Goal: Obtain resource: Obtain resource

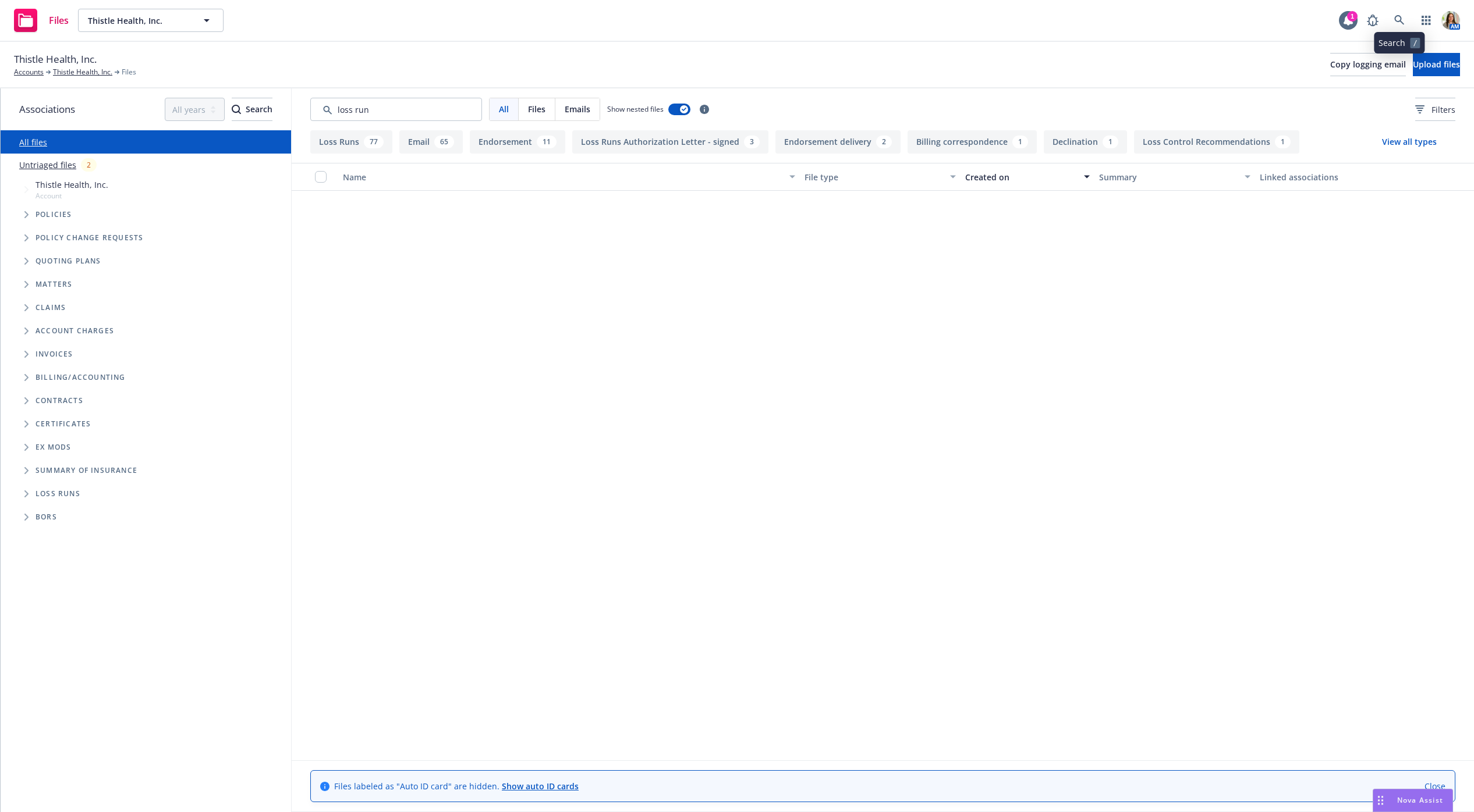
scroll to position [999, 0]
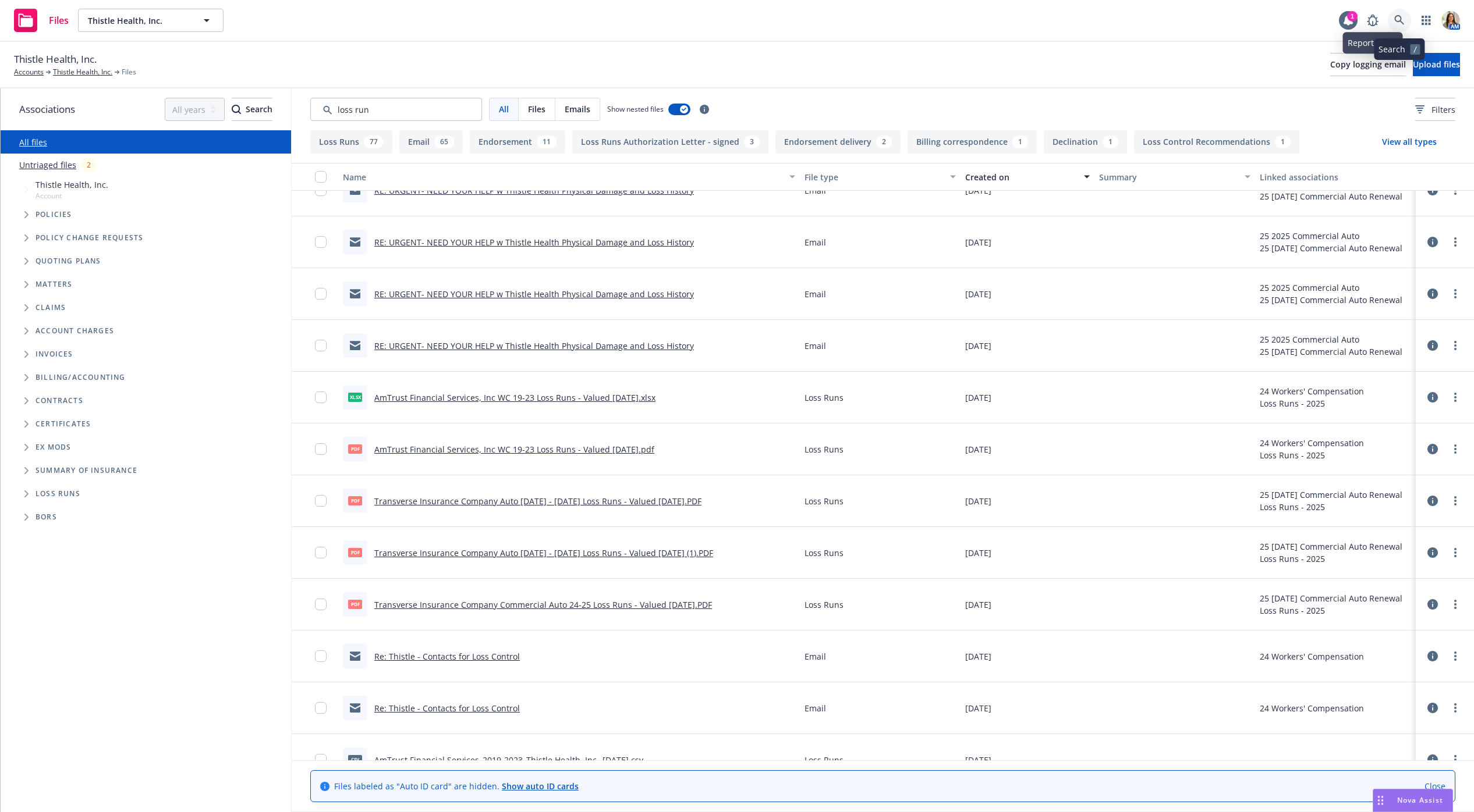
click at [1406, 16] on link at bounding box center [1399, 20] width 23 height 23
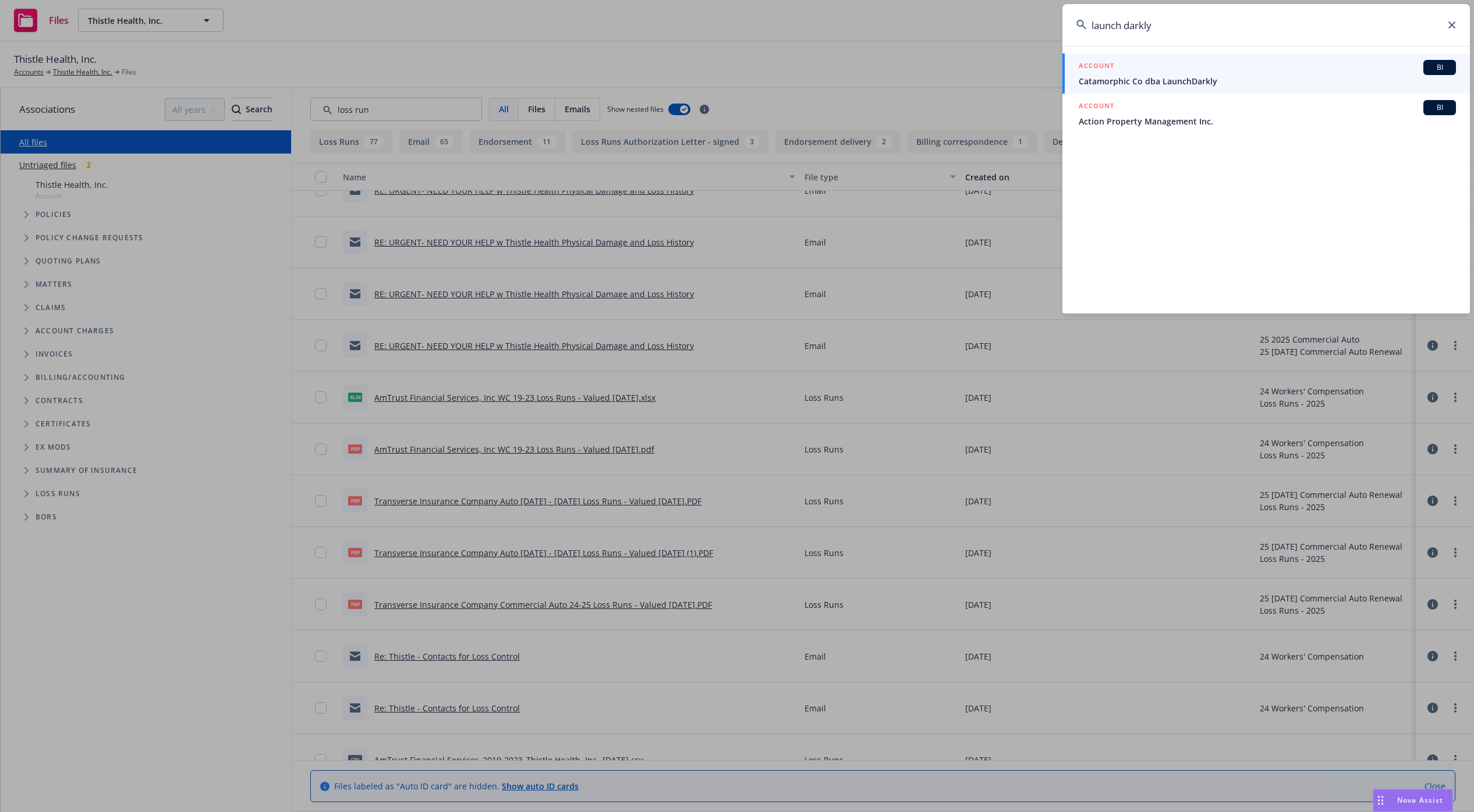
type input "launch darkly"
click at [1156, 65] on div "ACCOUNT BI" at bounding box center [1267, 68] width 377 height 16
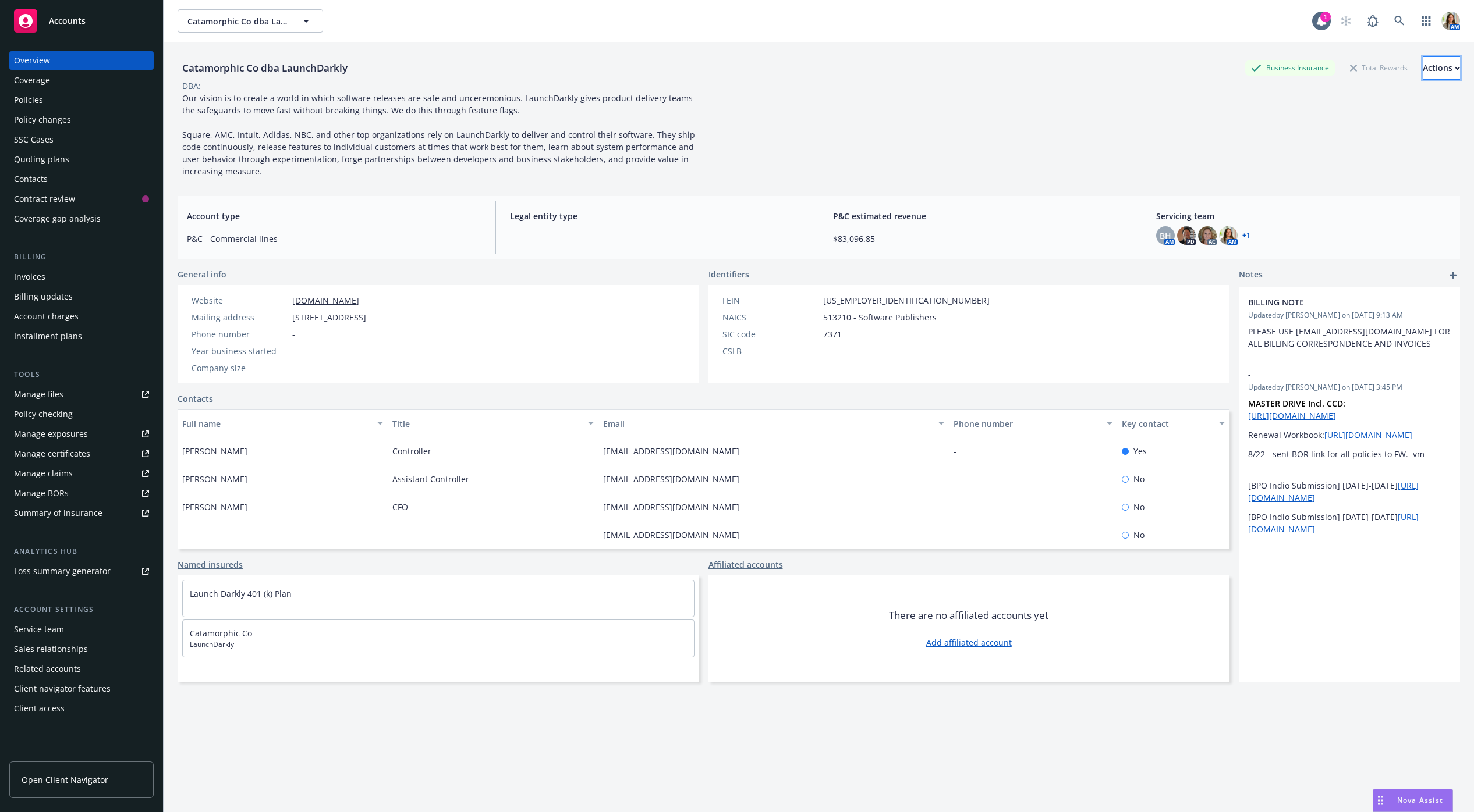
click at [1433, 71] on div "Actions" at bounding box center [1441, 68] width 38 height 22
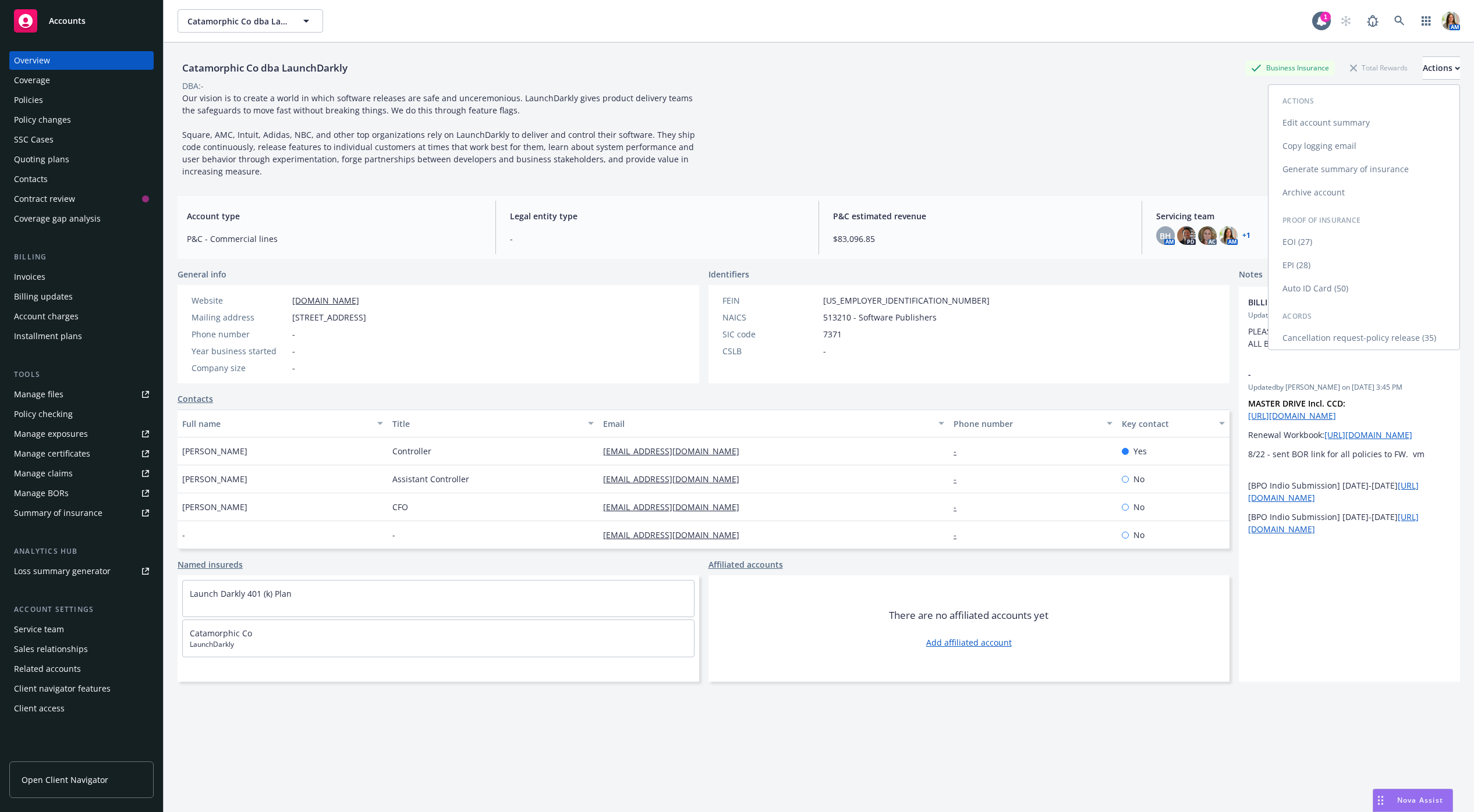
click at [1340, 144] on link "Copy logging email" at bounding box center [1363, 145] width 191 height 23
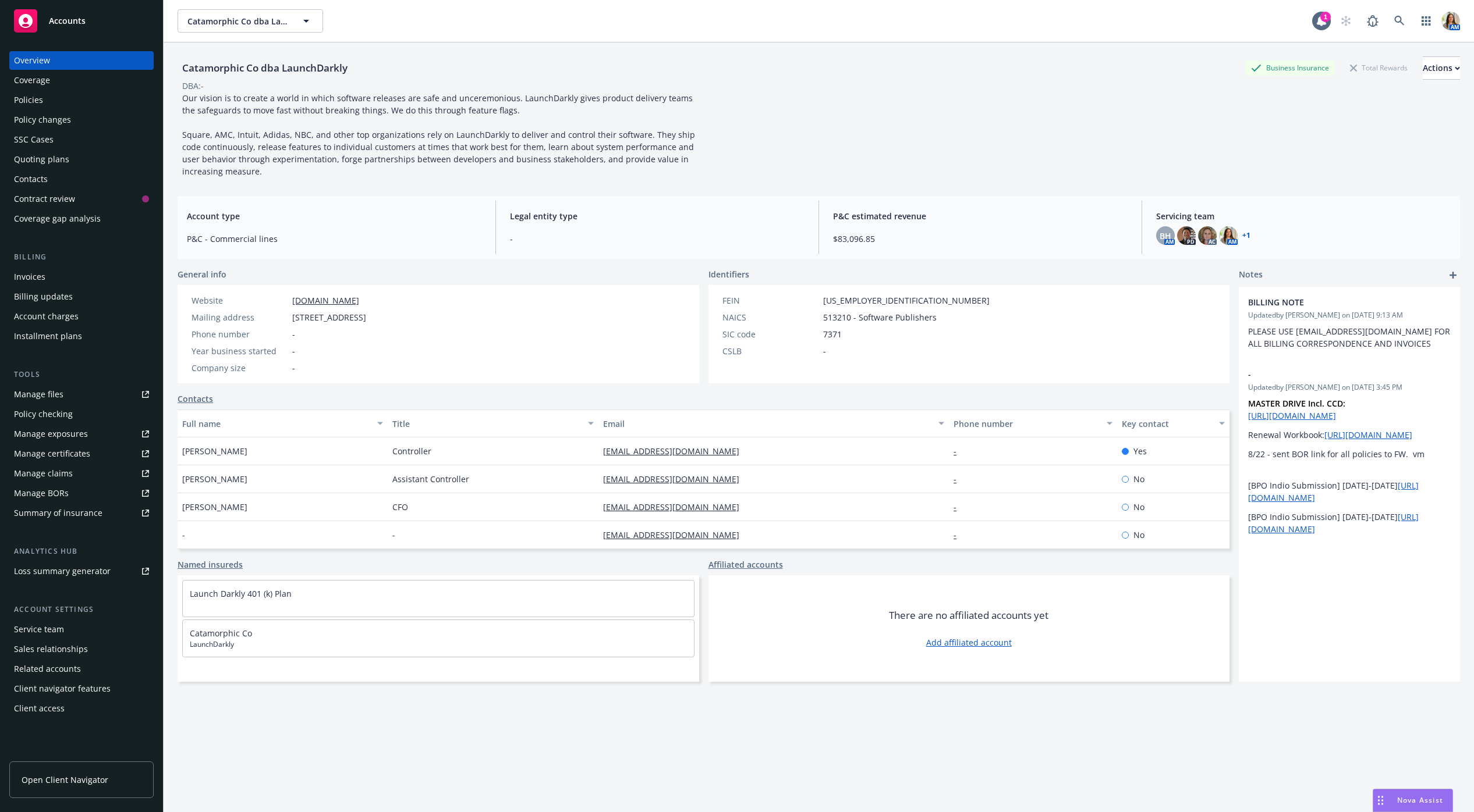
click at [54, 100] on div "Policies" at bounding box center [81, 100] width 135 height 18
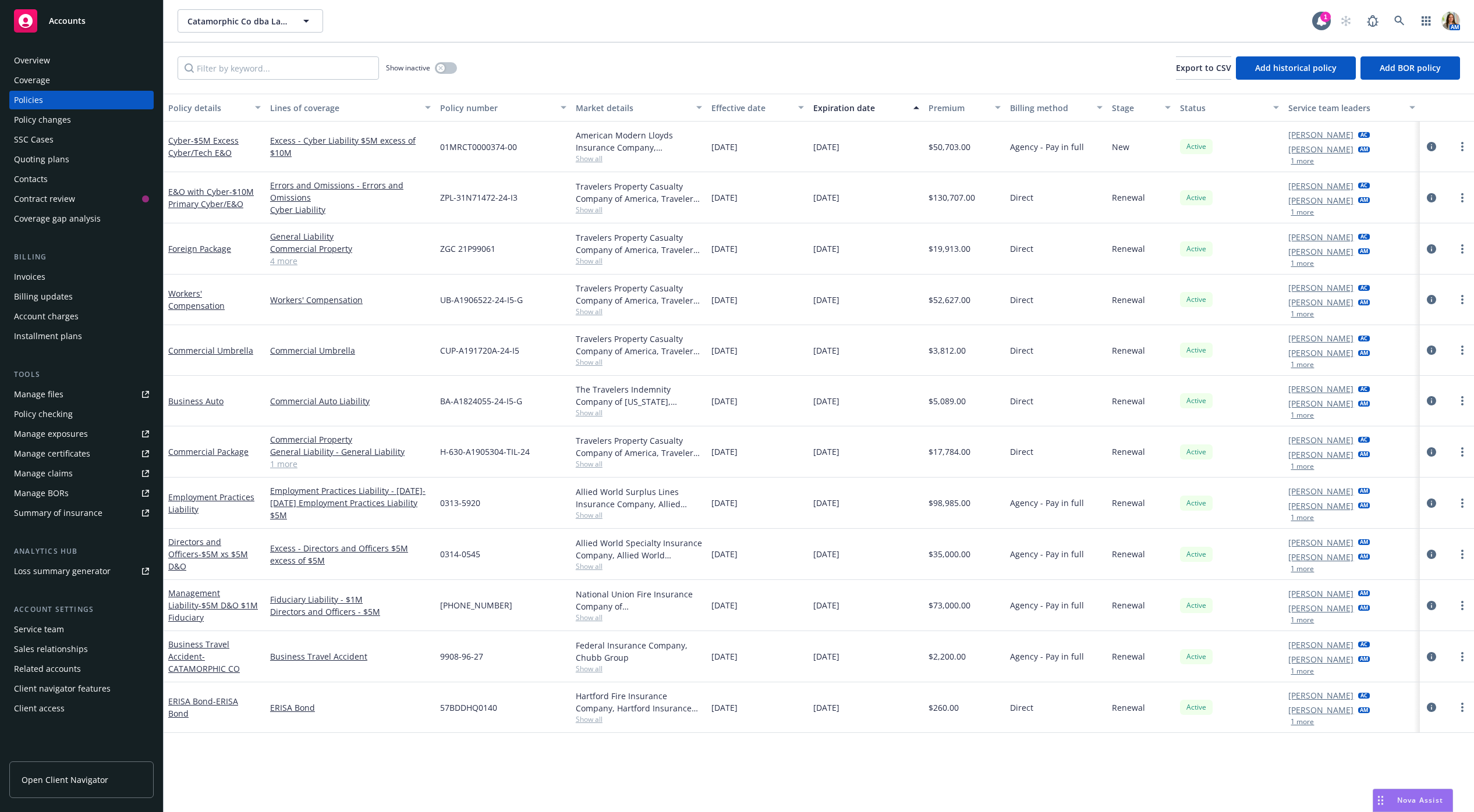
click at [1453, 199] on div at bounding box center [1447, 198] width 45 height 14
click at [1458, 199] on link "more" at bounding box center [1461, 198] width 14 height 14
click at [1373, 360] on link "Copy logging email" at bounding box center [1401, 360] width 137 height 23
click at [1386, 26] on div "AM" at bounding box center [1396, 20] width 125 height 23
click at [1403, 25] on icon at bounding box center [1399, 20] width 10 height 10
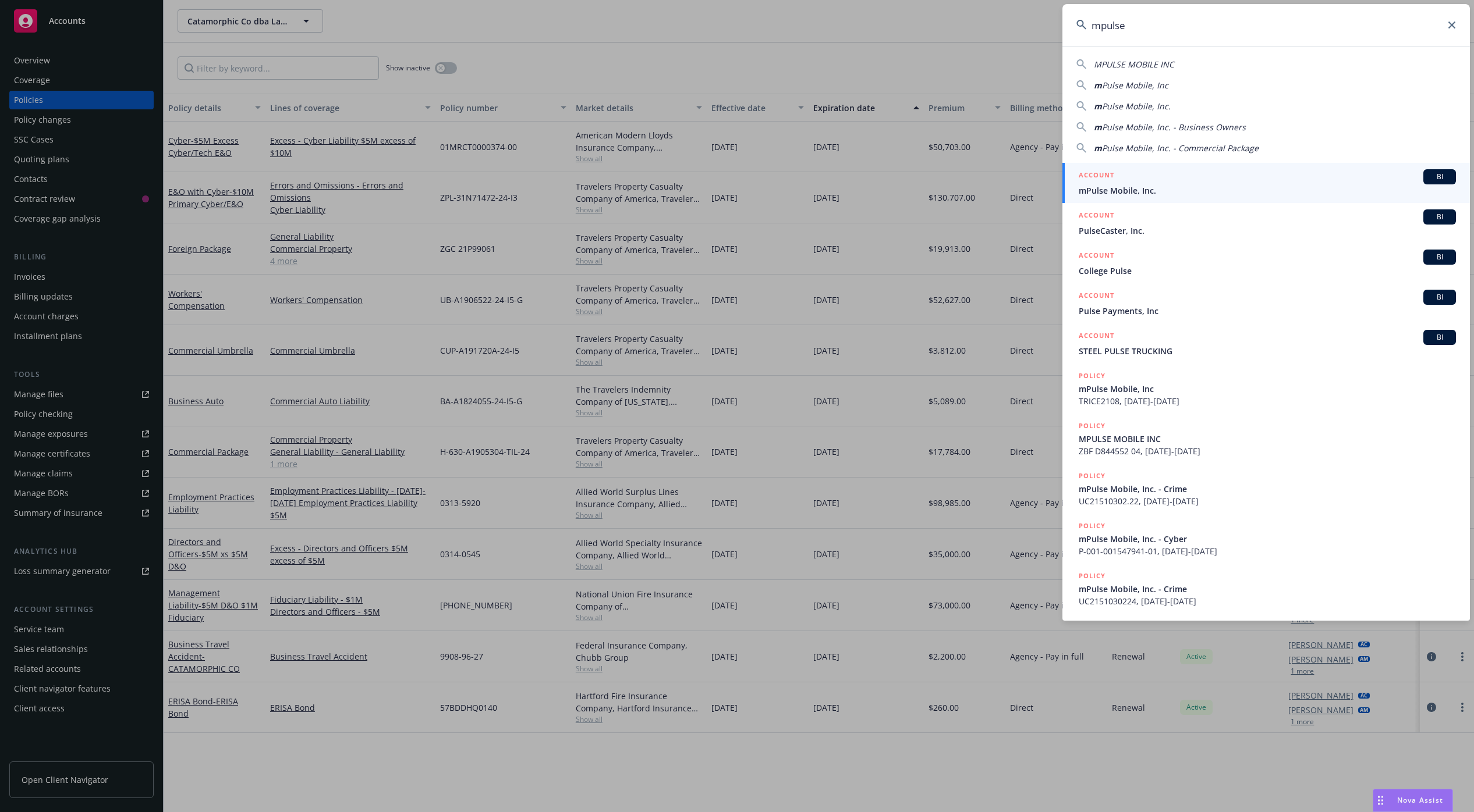
type input "mpulse"
click at [1168, 189] on span "mPulse Mobile, Inc." at bounding box center [1267, 190] width 377 height 12
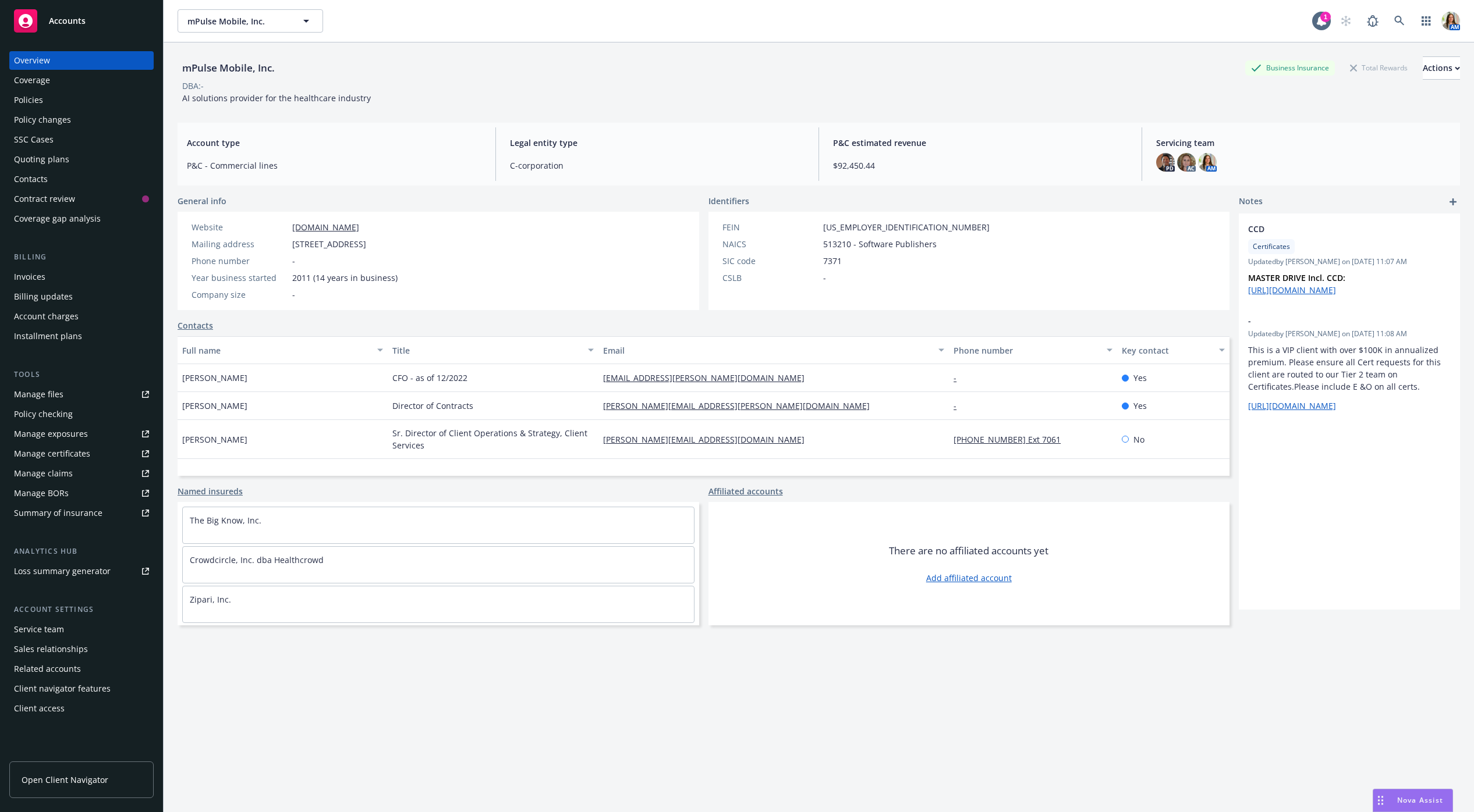
click at [50, 102] on div "Policies" at bounding box center [81, 100] width 135 height 18
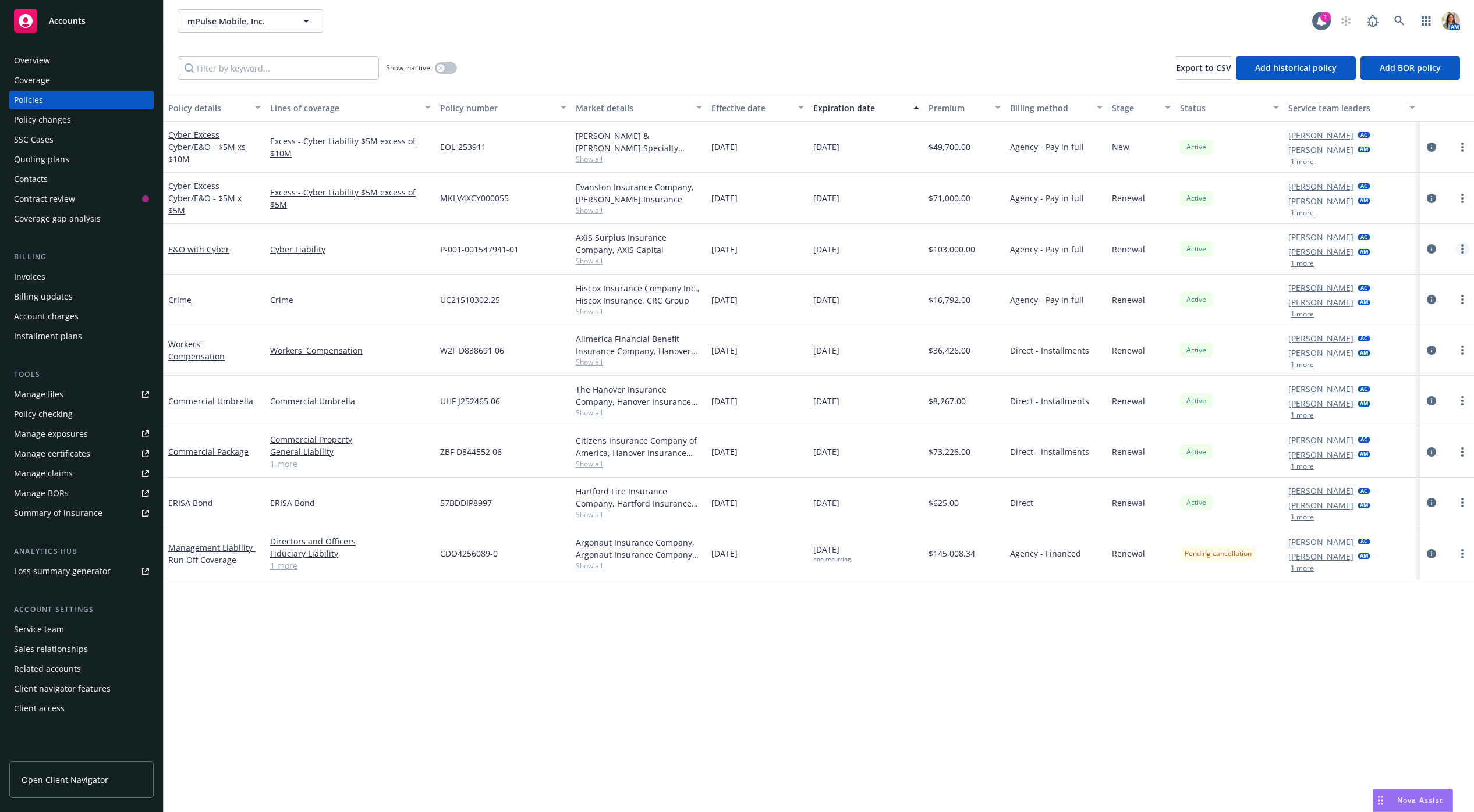
click at [1461, 251] on icon "more" at bounding box center [1462, 249] width 3 height 9
click at [1397, 415] on link "Copy logging email" at bounding box center [1401, 411] width 137 height 23
